Goal: Communication & Community: Answer question/provide support

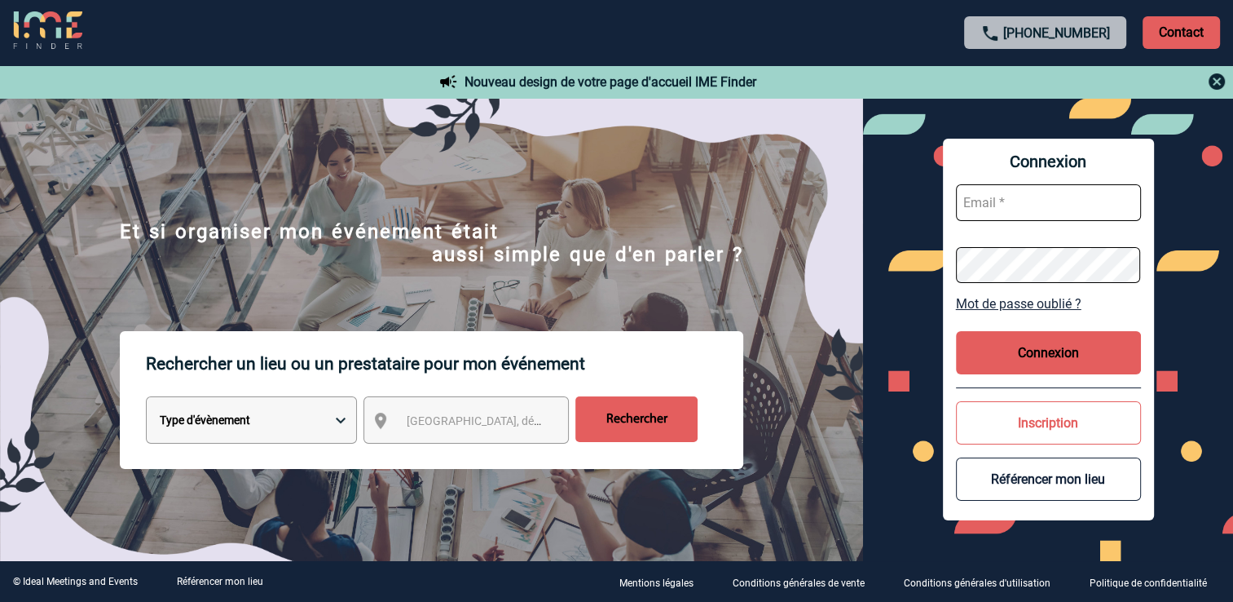
type input "corinne.rebollo@abeille-assurances.fr"
click at [918, 354] on button "Connexion" at bounding box center [1048, 352] width 185 height 43
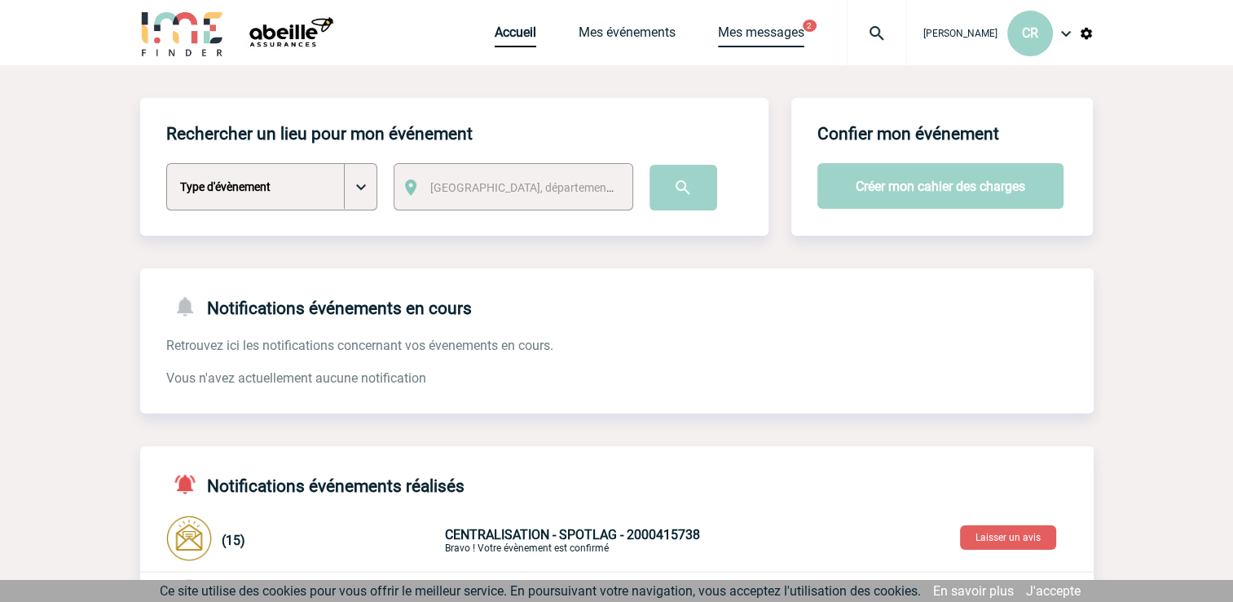
click at [759, 35] on link "Mes messages" at bounding box center [761, 35] width 86 height 23
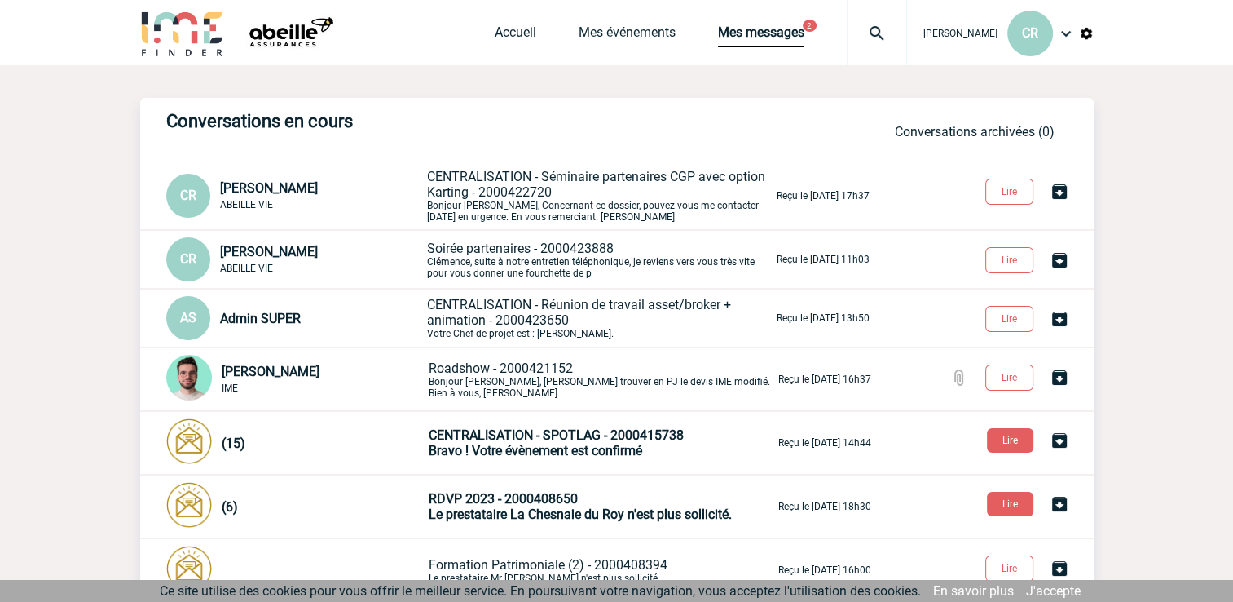
click at [531, 183] on span "CENTRALISATION - Séminaire partenaires CGP avec option Karting - 2000422720" at bounding box center [596, 184] width 338 height 31
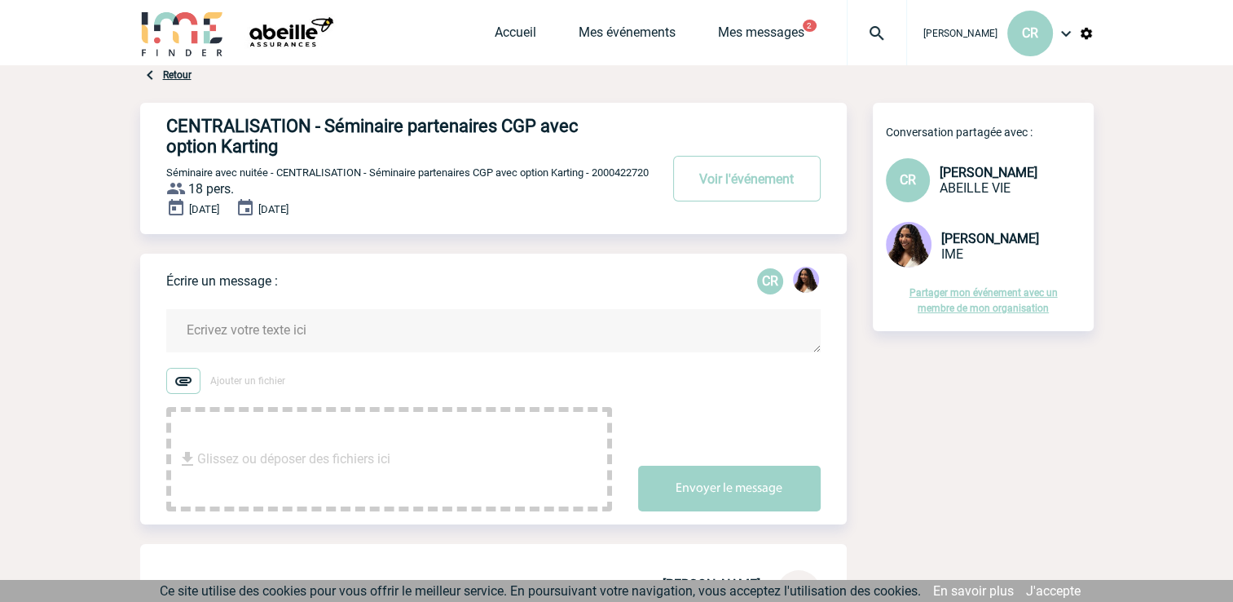
click at [183, 394] on img at bounding box center [183, 381] width 34 height 26
click at [0, 0] on input "Ajouter un fichier" at bounding box center [0, 0] width 0 height 0
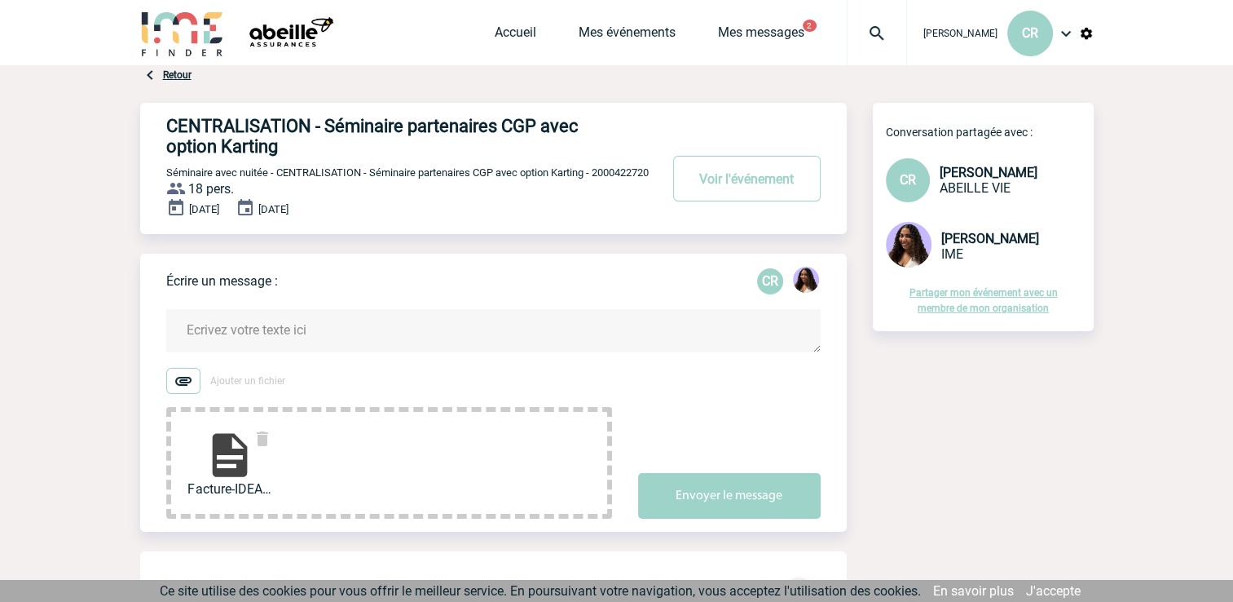
click at [312, 333] on textarea at bounding box center [493, 330] width 655 height 43
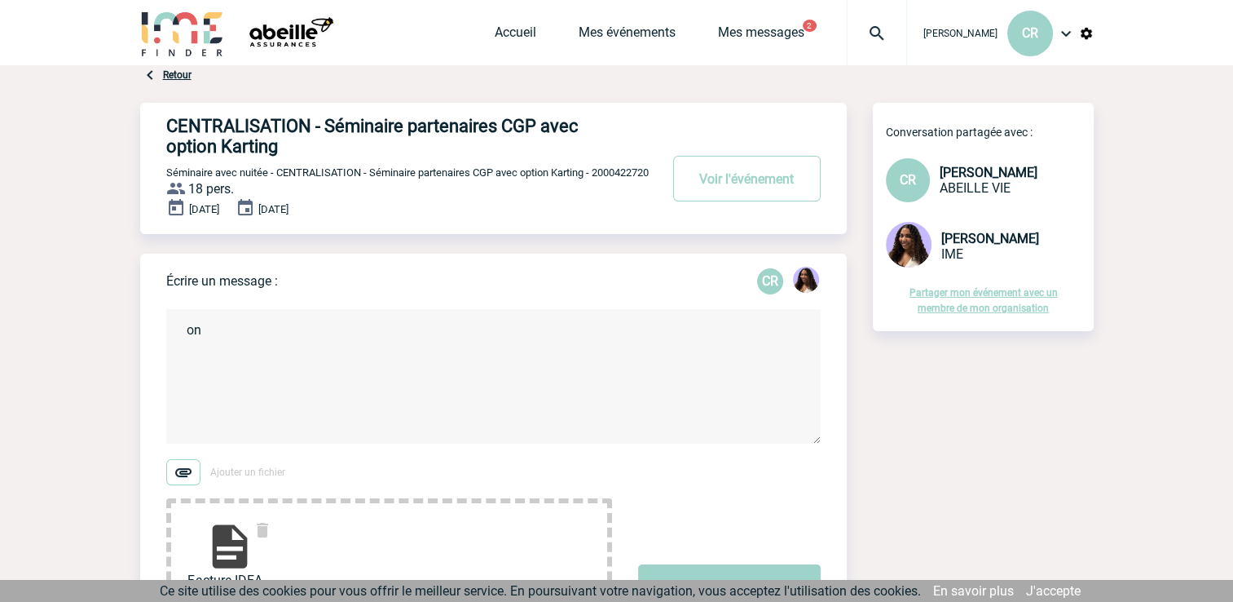
type textarea "o"
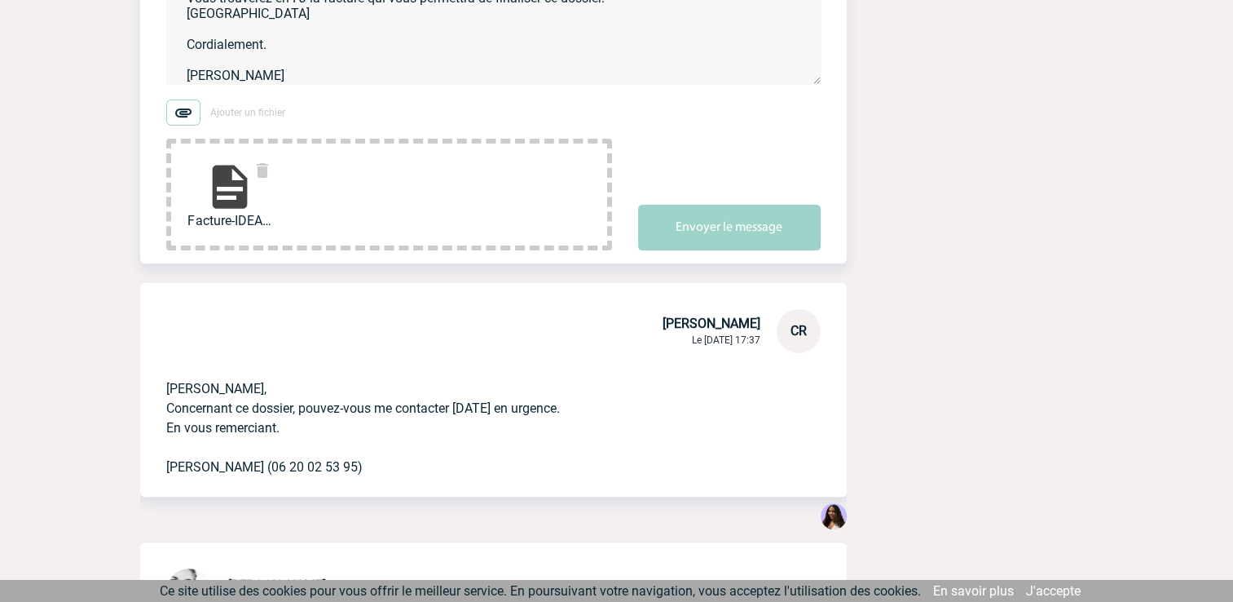
scroll to position [571, 0]
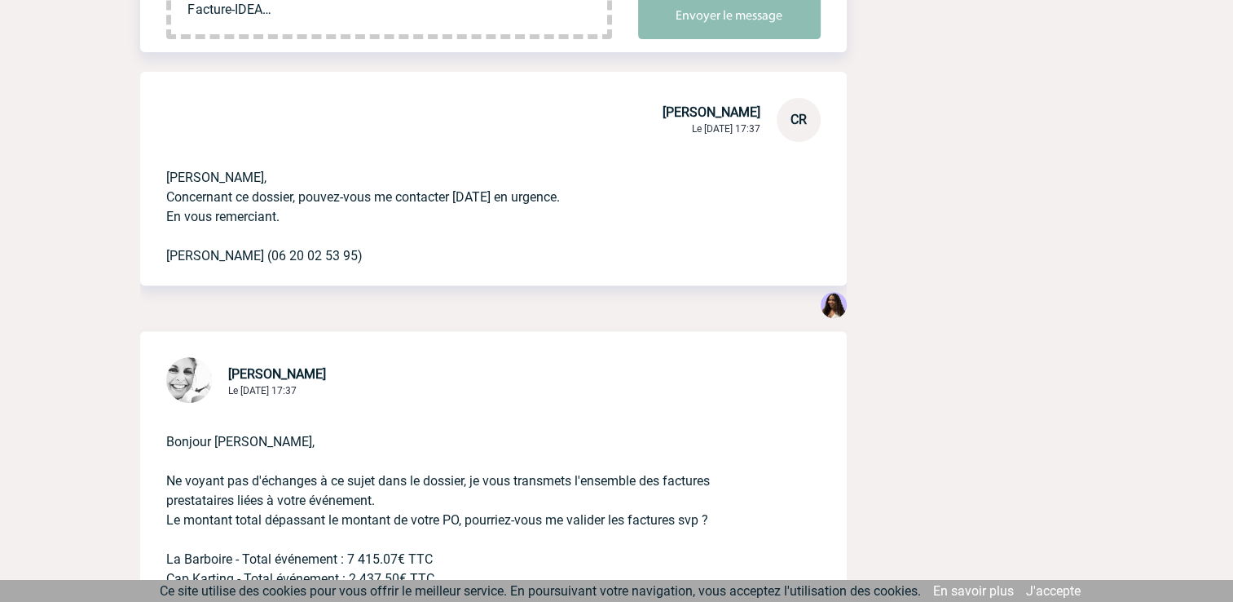
type textarea "Bonjour, Vous trouverez en PJ la facture qui vous permettra de finaliser ce dos…"
click at [740, 34] on button "Envoyer le message" at bounding box center [729, 16] width 183 height 46
